Goal: Check status: Check status

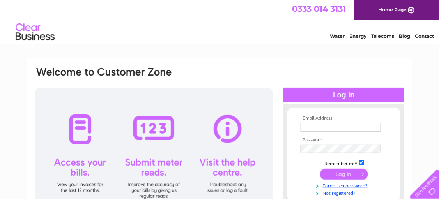
type input "[EMAIL_ADDRESS][DOMAIN_NAME]"
click at [336, 175] on input "submit" at bounding box center [344, 174] width 48 height 11
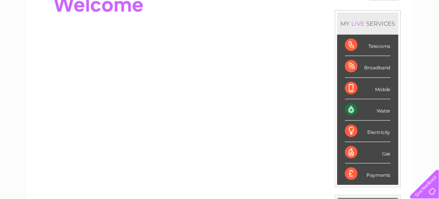
scroll to position [117, 0]
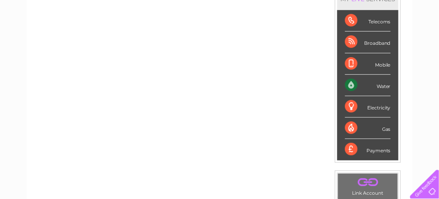
click at [349, 128] on div "Gas" at bounding box center [368, 128] width 46 height 21
click at [385, 126] on div "Gas" at bounding box center [368, 128] width 46 height 21
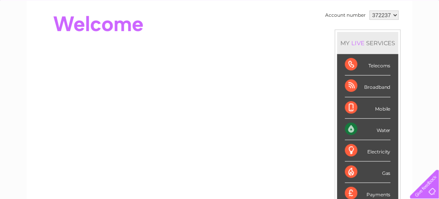
scroll to position [39, 0]
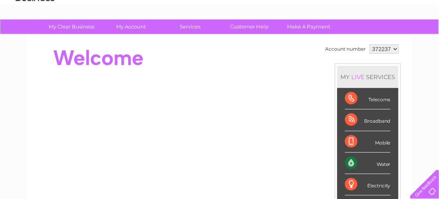
click at [395, 48] on select "372237" at bounding box center [384, 48] width 29 height 9
click at [370, 44] on select "372237" at bounding box center [384, 48] width 29 height 9
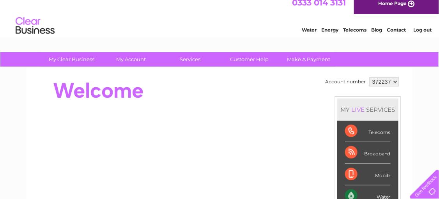
scroll to position [0, 0]
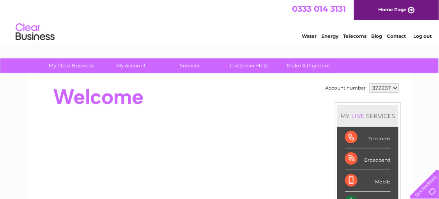
click at [394, 88] on select "372237" at bounding box center [384, 87] width 29 height 9
